Goal: Task Accomplishment & Management: Complete application form

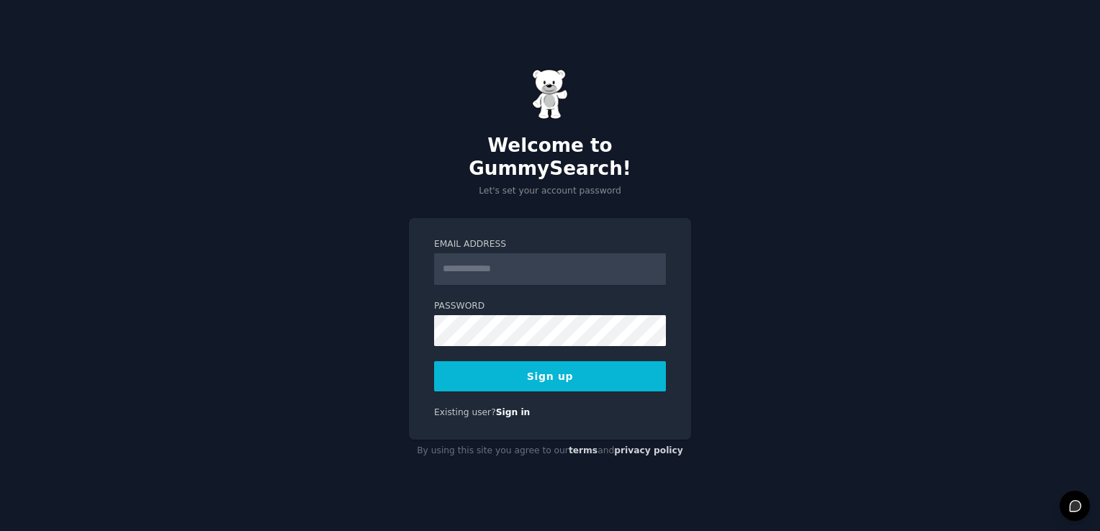
click at [548, 255] on input "Email Address" at bounding box center [550, 269] width 232 height 32
type input "**********"
click at [450, 366] on button "Sign up" at bounding box center [550, 376] width 232 height 30
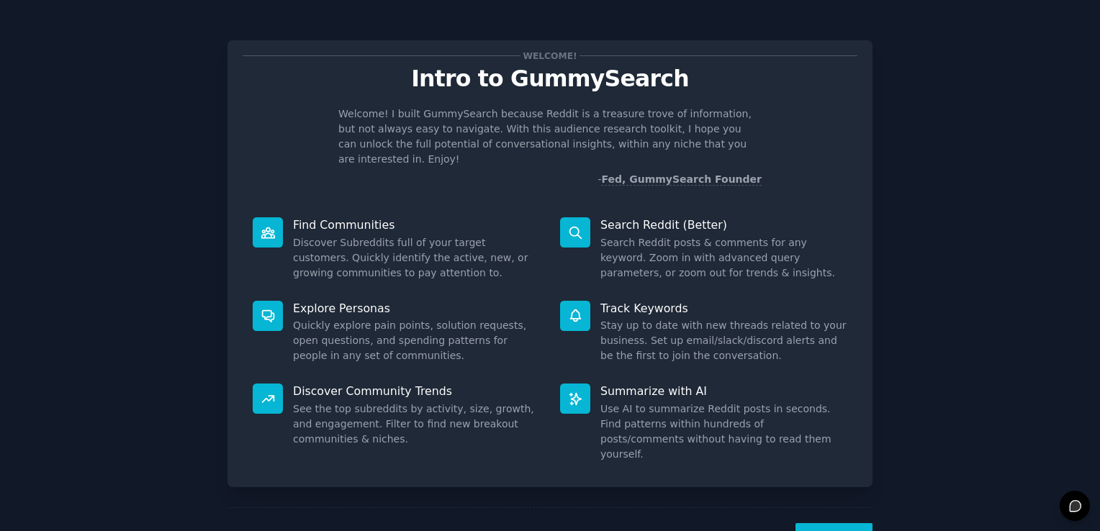
scroll to position [32, 0]
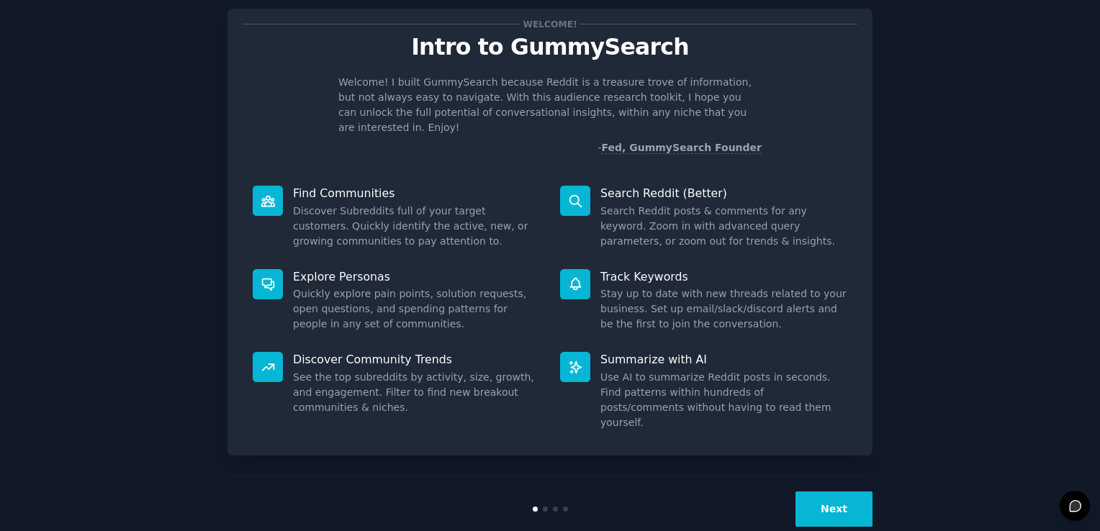
click at [805, 492] on button "Next" at bounding box center [833, 509] width 77 height 35
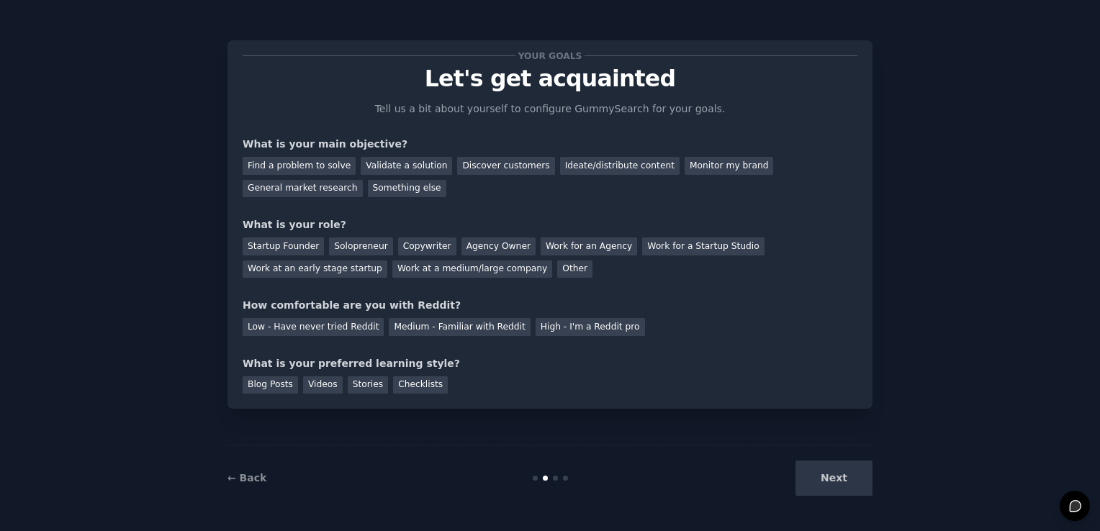
click at [805, 462] on div "Next" at bounding box center [764, 478] width 215 height 35
click at [806, 464] on div "Next" at bounding box center [764, 478] width 215 height 35
click at [816, 480] on div "Next" at bounding box center [764, 478] width 215 height 35
click at [837, 465] on div "Next" at bounding box center [764, 478] width 215 height 35
click at [832, 481] on div "Next" at bounding box center [764, 478] width 215 height 35
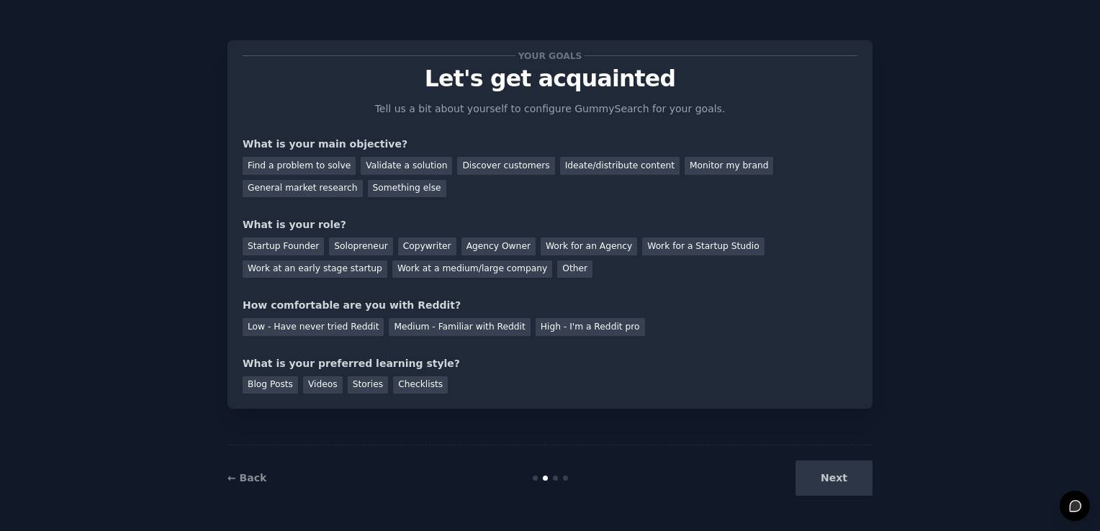
click at [833, 485] on div "Next" at bounding box center [764, 478] width 215 height 35
click at [477, 163] on div "Discover customers" at bounding box center [505, 166] width 97 height 18
click at [363, 180] on div "General market research" at bounding box center [303, 189] width 120 height 18
click at [564, 163] on div "Ideate/distribute content" at bounding box center [619, 166] width 119 height 18
click at [557, 268] on div "Other" at bounding box center [574, 270] width 35 height 18
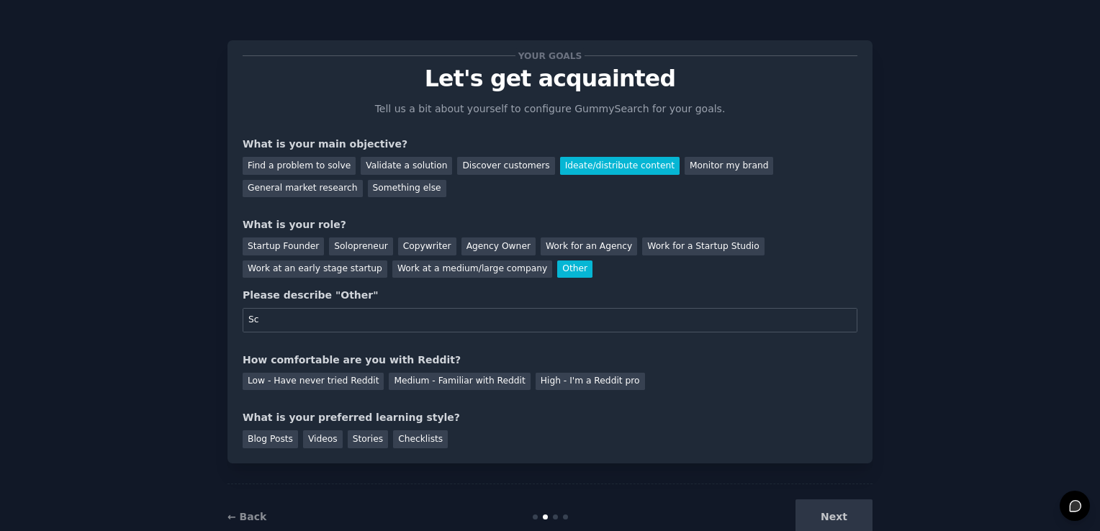
type input "S"
type input "s"
type input "Student"
click at [332, 382] on div "Low - Have never tried Reddit" at bounding box center [313, 382] width 141 height 18
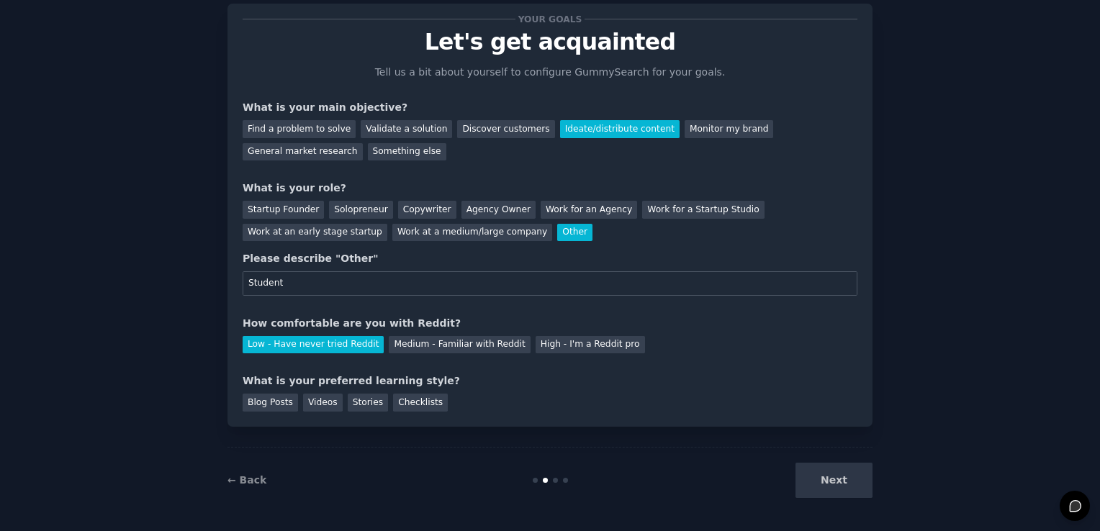
scroll to position [37, 0]
click at [404, 399] on div "Checklists" at bounding box center [420, 402] width 55 height 18
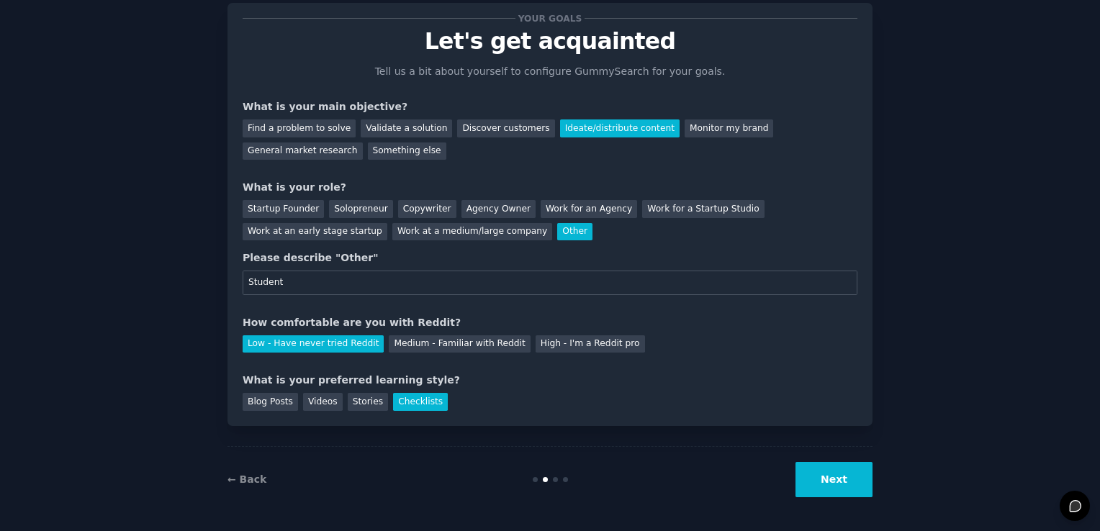
click at [833, 489] on button "Next" at bounding box center [833, 479] width 77 height 35
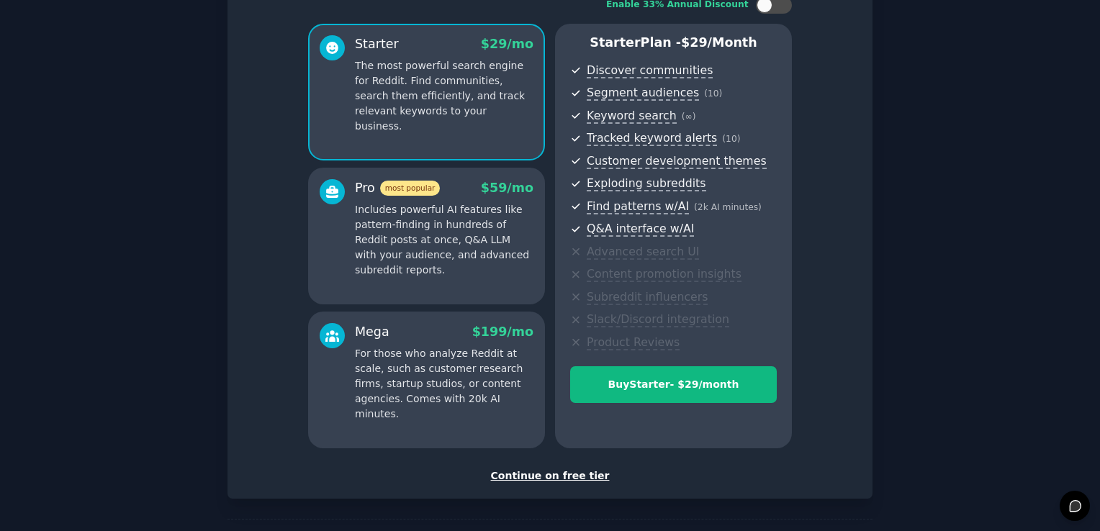
click at [564, 474] on div "Continue on free tier" at bounding box center [550, 475] width 615 height 15
